Goal: Task Accomplishment & Management: Manage account settings

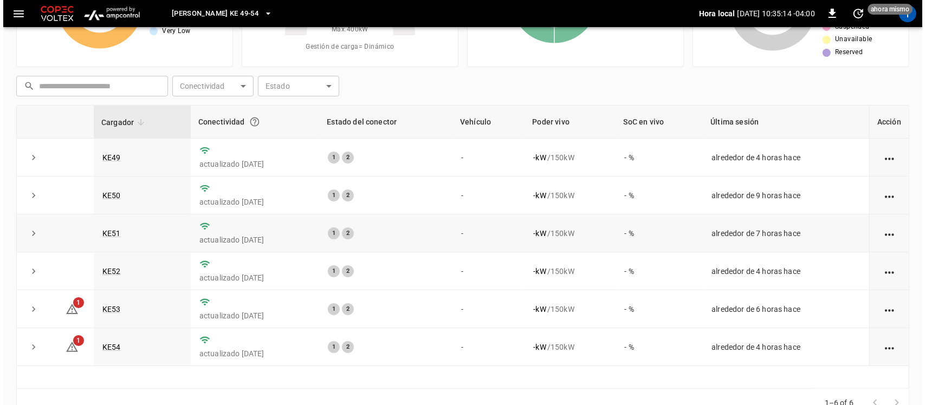
scroll to position [136, 0]
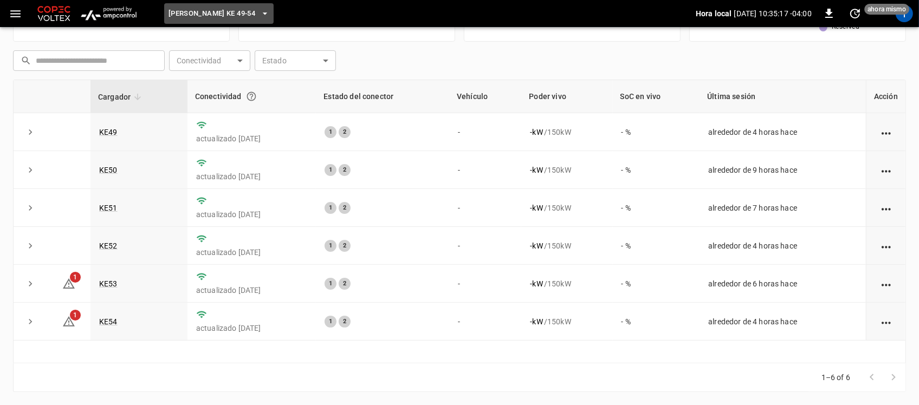
click at [259, 18] on icon "button" at bounding box center [264, 13] width 11 height 11
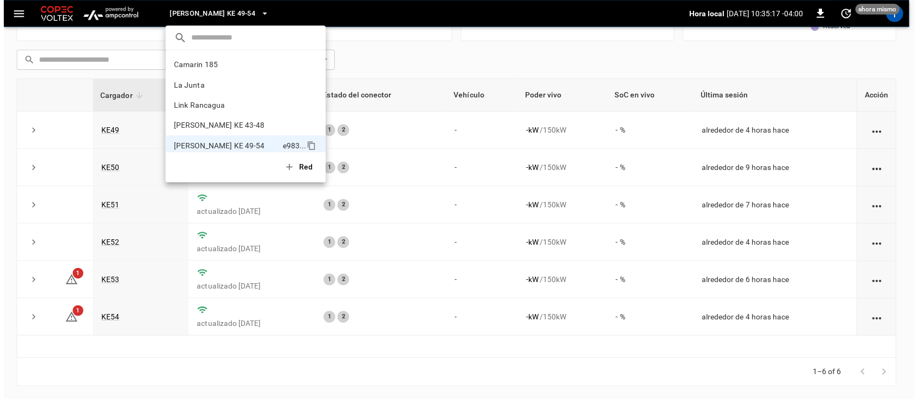
scroll to position [9, 0]
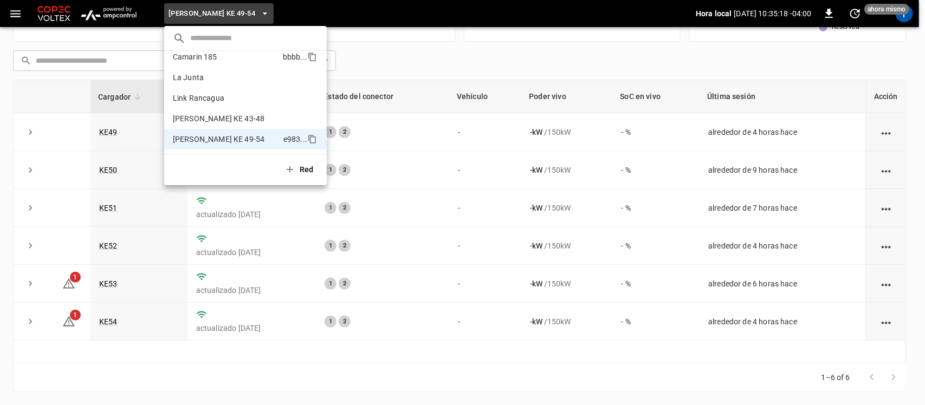
click at [239, 66] on li "Camarin 185 bbbb ..." at bounding box center [245, 57] width 162 height 21
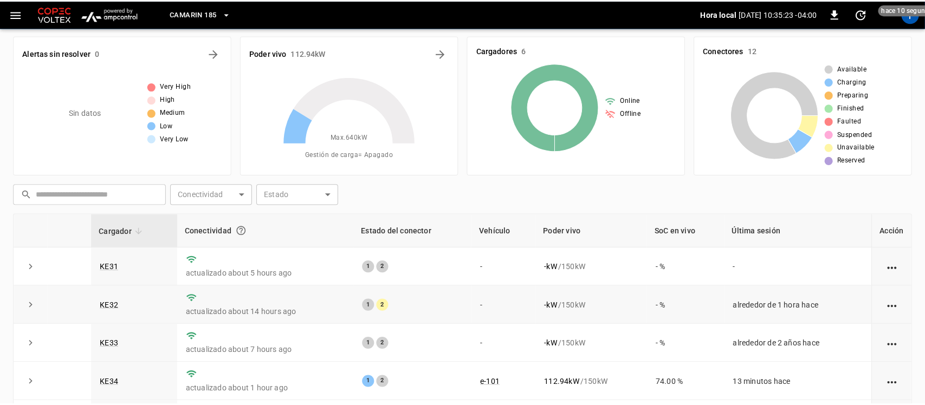
scroll to position [0, 0]
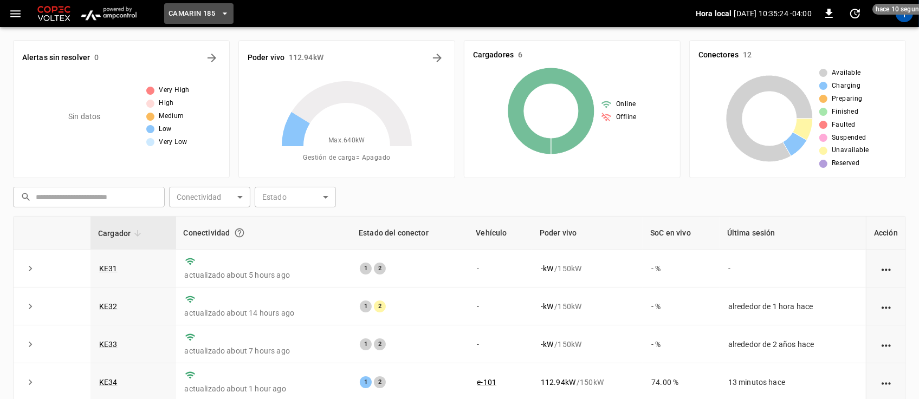
click at [219, 12] on button "Camarin 185" at bounding box center [198, 13] width 69 height 21
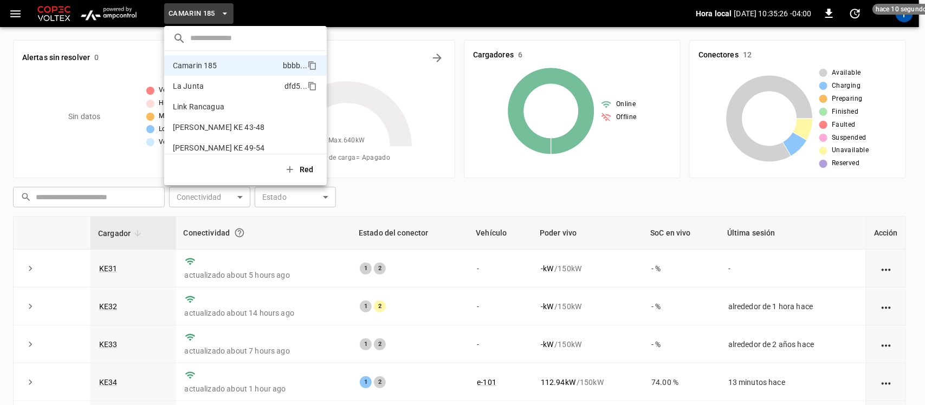
click at [193, 79] on li "La Junta dfd5 ..." at bounding box center [245, 86] width 162 height 21
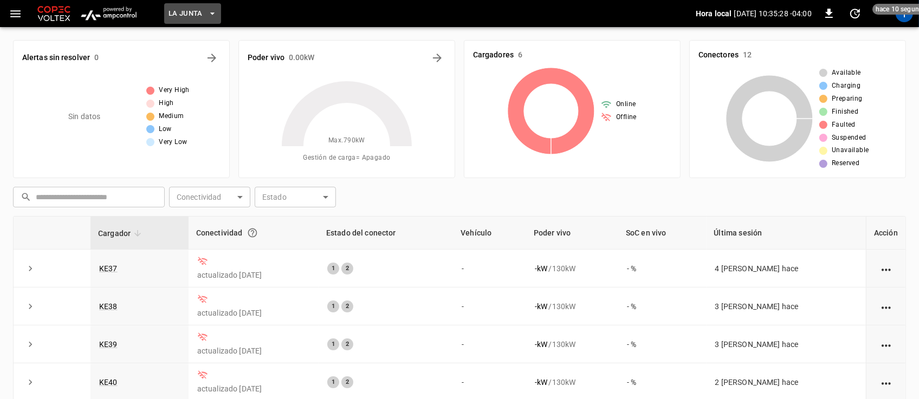
click at [203, 17] on button "La Junta" at bounding box center [192, 13] width 57 height 21
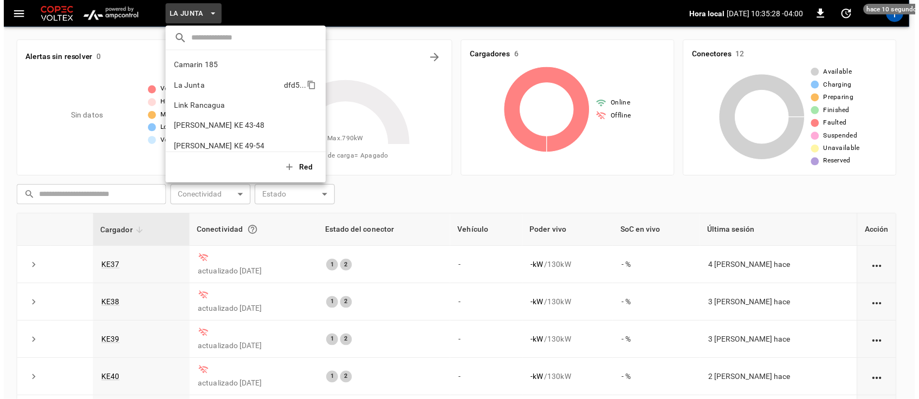
scroll to position [9, 0]
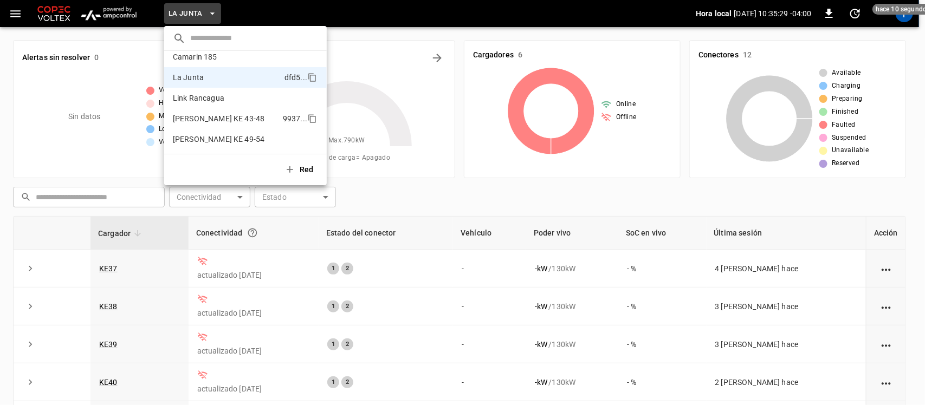
click at [200, 115] on p "[PERSON_NAME] KE 43-48" at bounding box center [219, 118] width 92 height 11
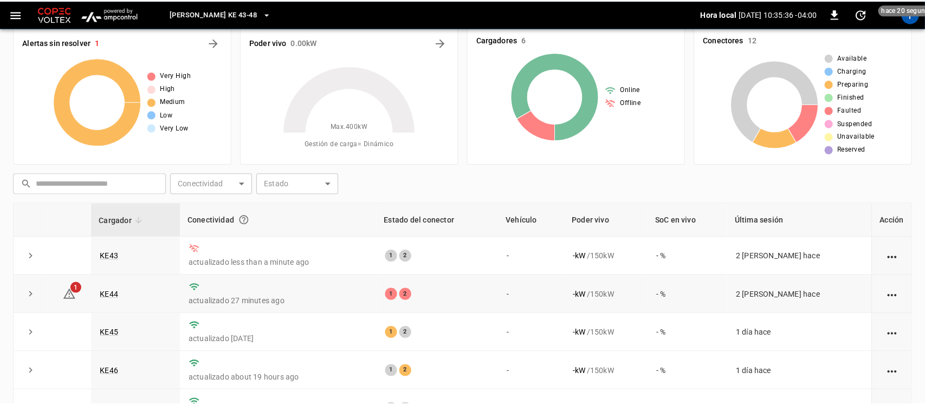
scroll to position [0, 0]
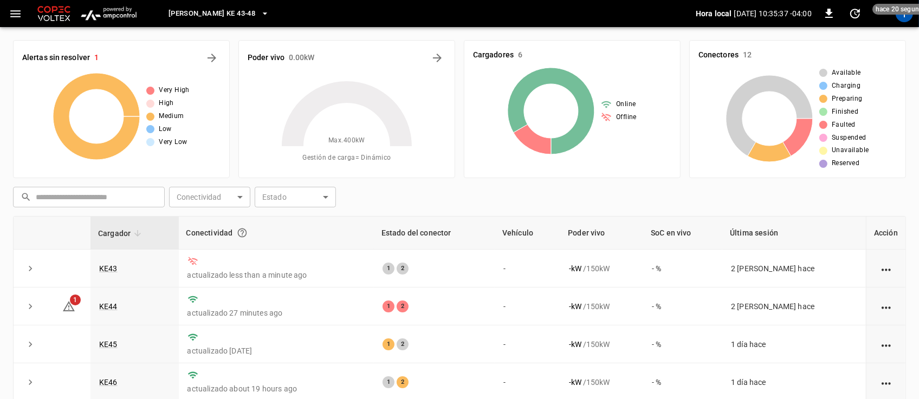
click at [247, 17] on button "[PERSON_NAME] KE 43-48" at bounding box center [218, 13] width 109 height 21
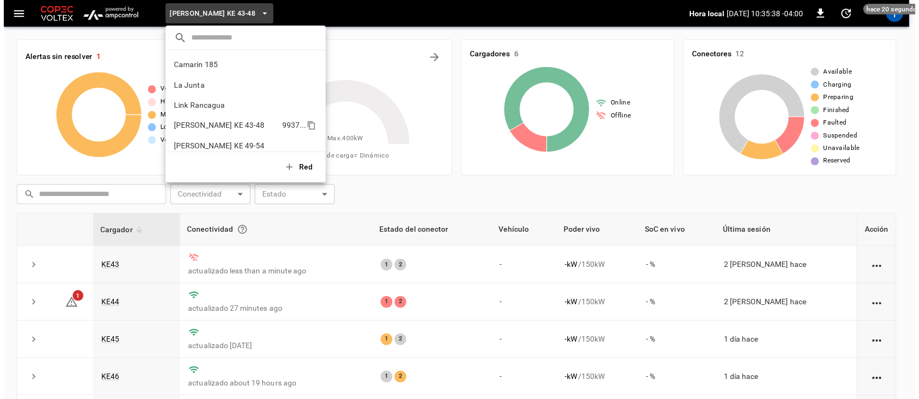
scroll to position [9, 0]
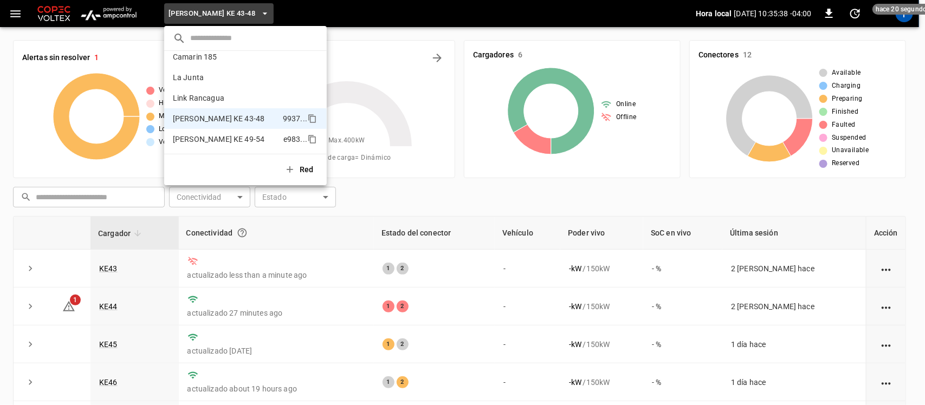
click at [221, 134] on p "[PERSON_NAME] KE 49-54" at bounding box center [219, 139] width 92 height 11
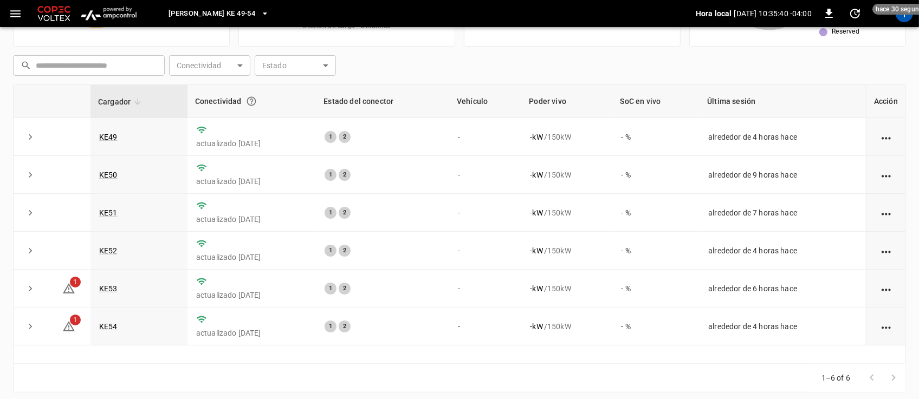
scroll to position [142, 0]
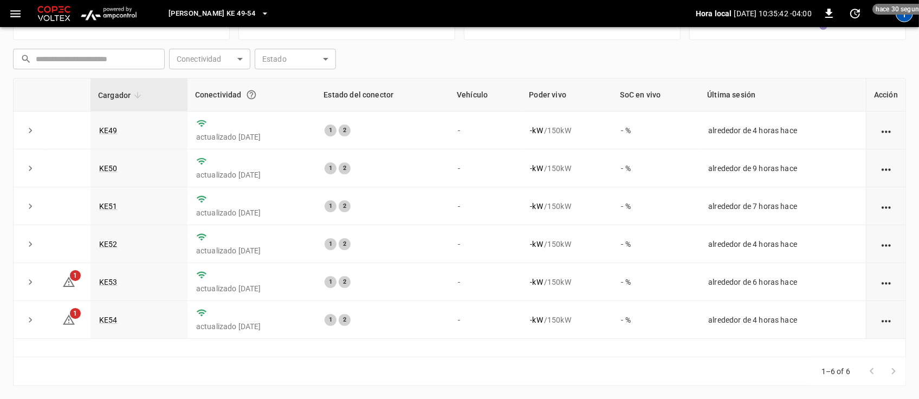
click at [908, 20] on div "T" at bounding box center [903, 13] width 17 height 17
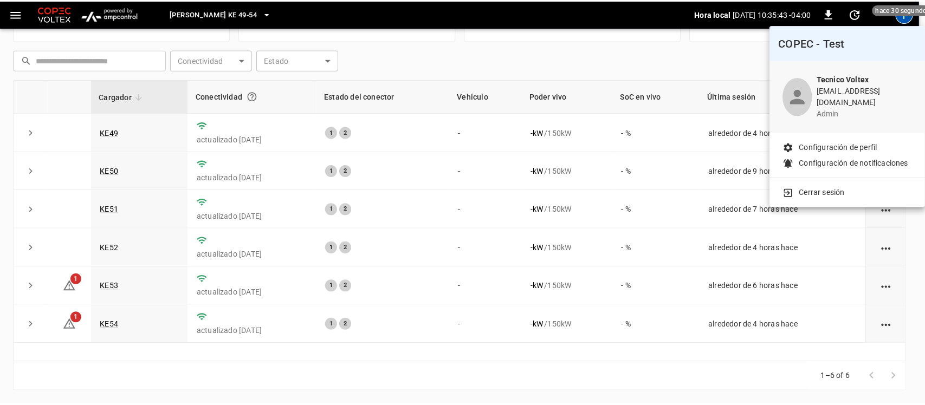
scroll to position [136, 0]
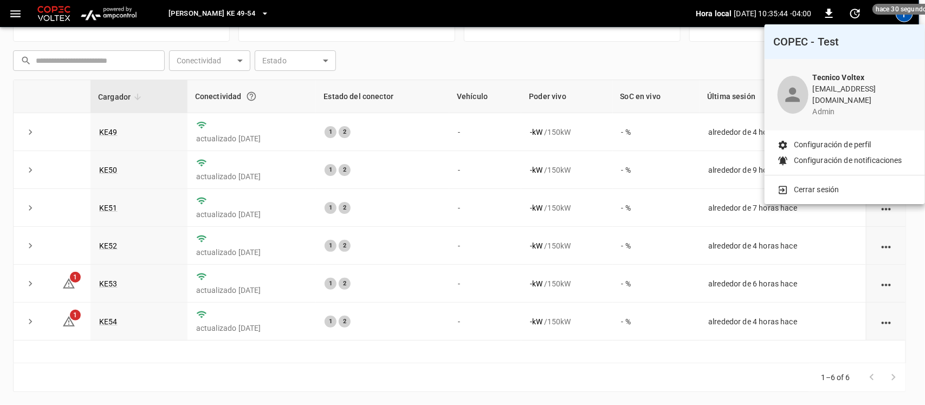
click at [830, 184] on p "Cerrar sesión" at bounding box center [815, 189] width 45 height 11
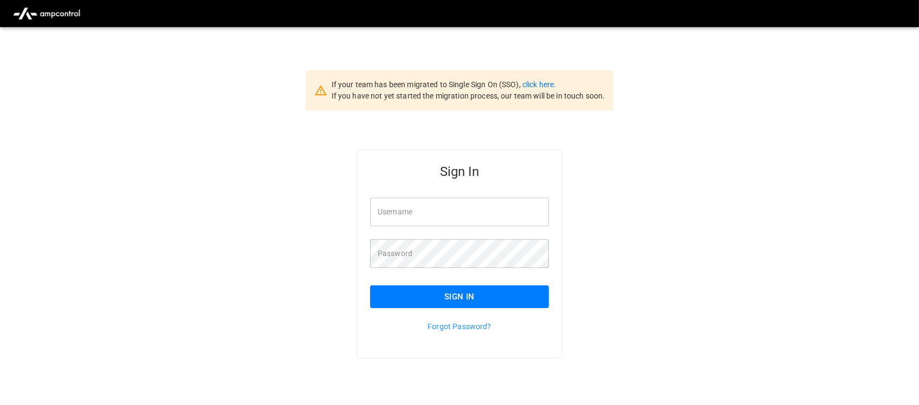
type input "**********"
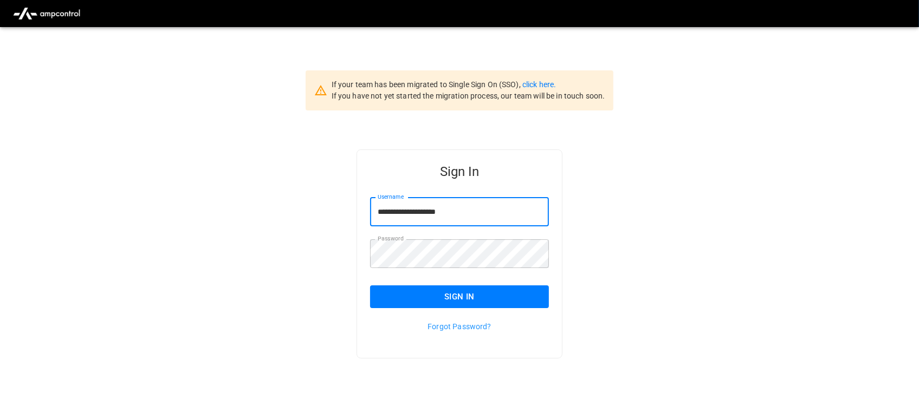
click at [462, 215] on input "**********" at bounding box center [459, 212] width 179 height 29
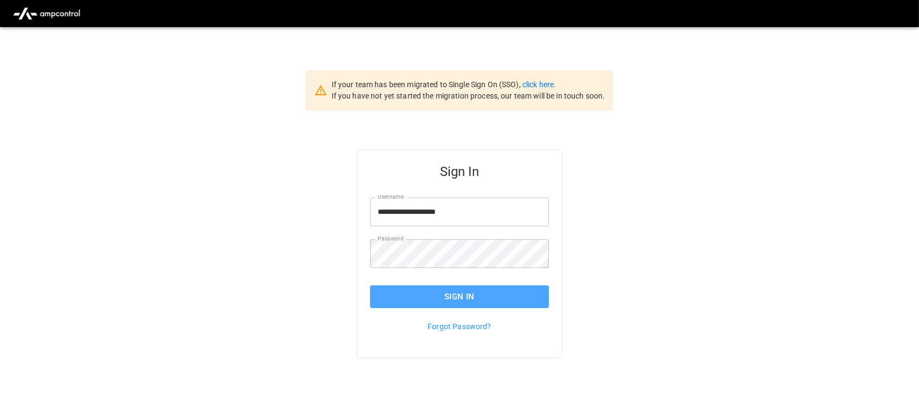
click at [491, 290] on button "Sign In" at bounding box center [459, 296] width 179 height 23
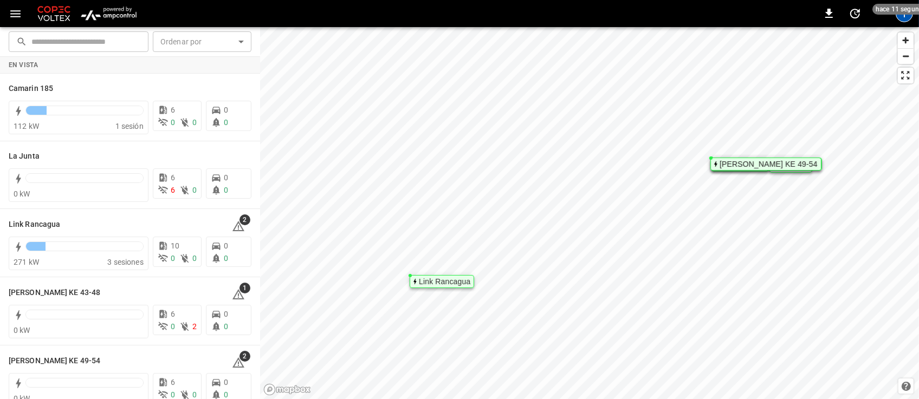
click at [901, 17] on div "T" at bounding box center [903, 13] width 17 height 17
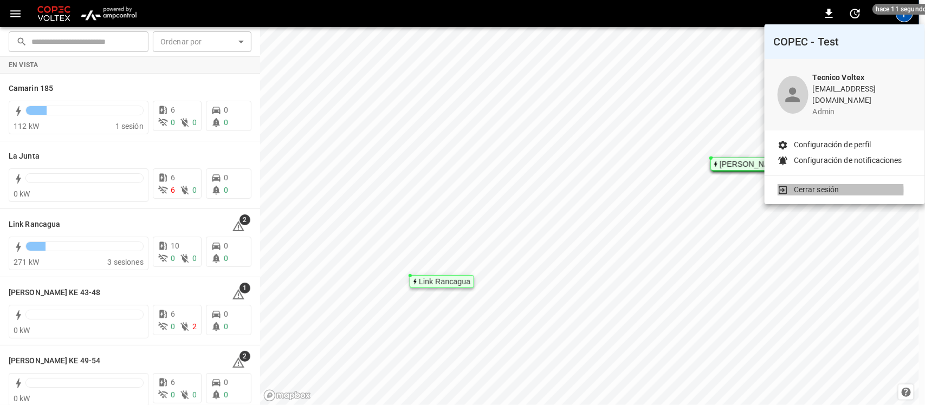
click at [806, 184] on p "Cerrar sesión" at bounding box center [815, 189] width 45 height 11
